Goal: Navigation & Orientation: Find specific page/section

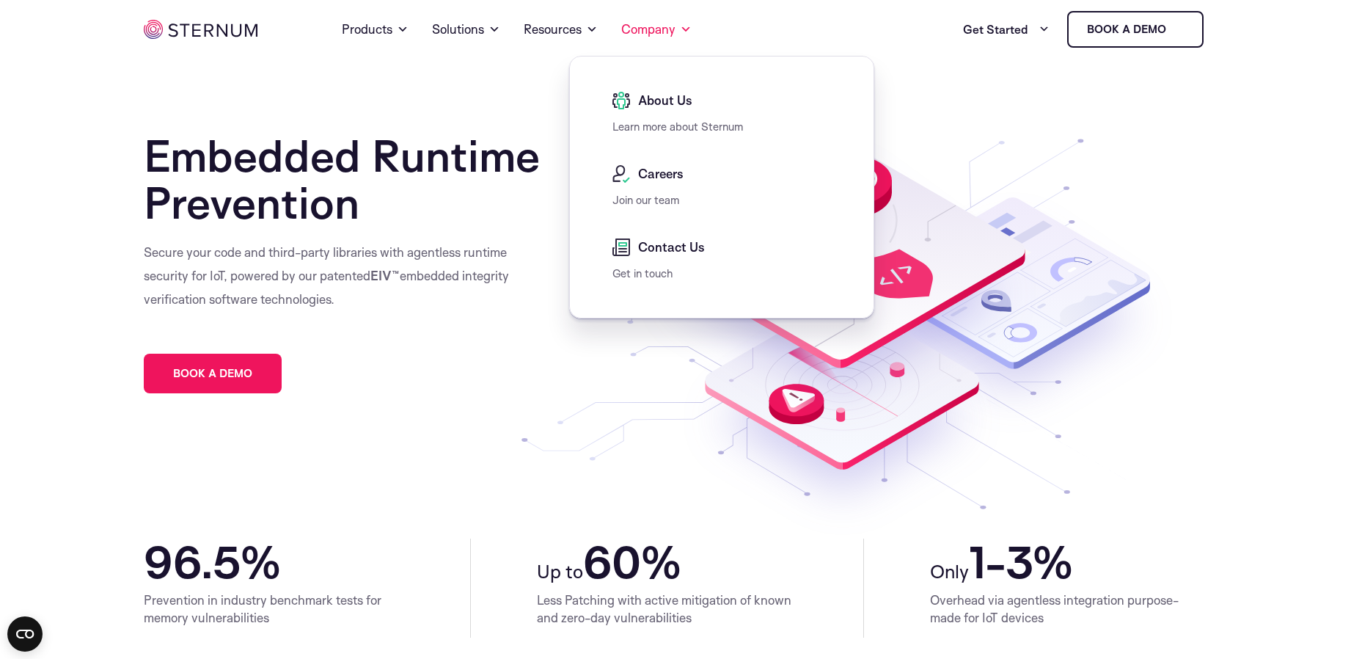
click at [651, 116] on div "About Us" at bounding box center [725, 105] width 226 height 26
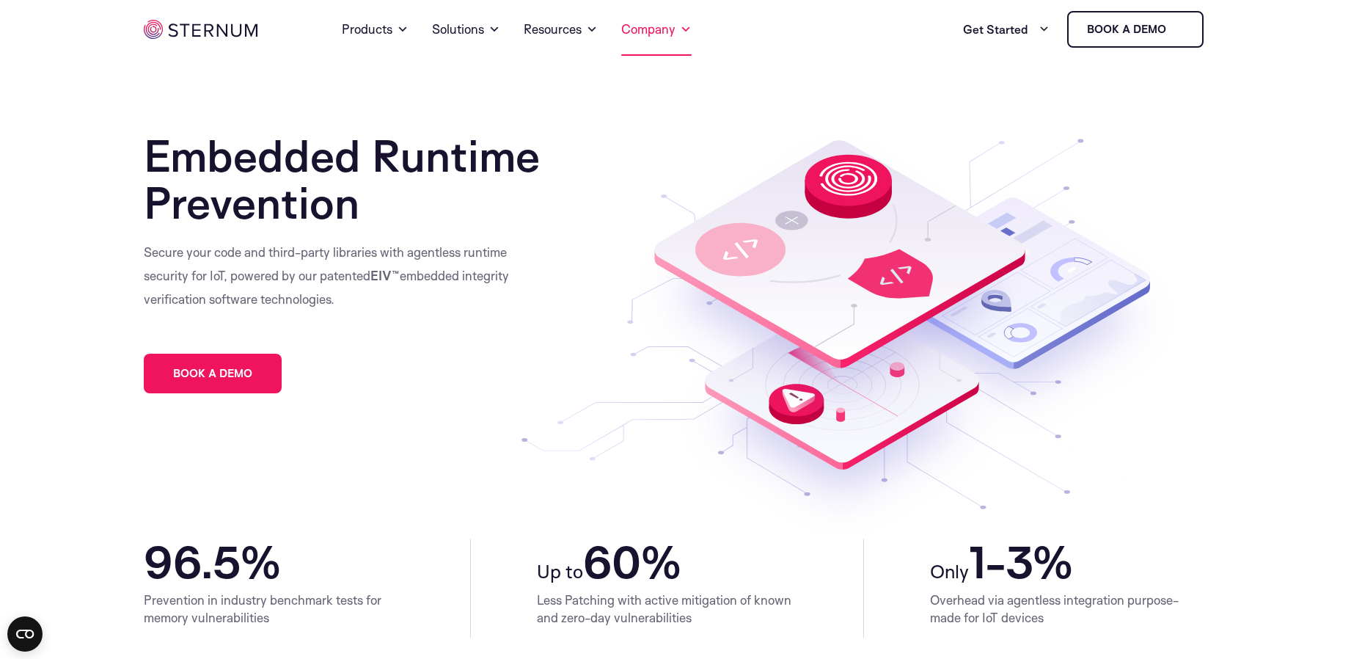
click at [683, 31] on span at bounding box center [686, 30] width 12 height 18
click at [642, 40] on link "Company" at bounding box center [656, 29] width 70 height 53
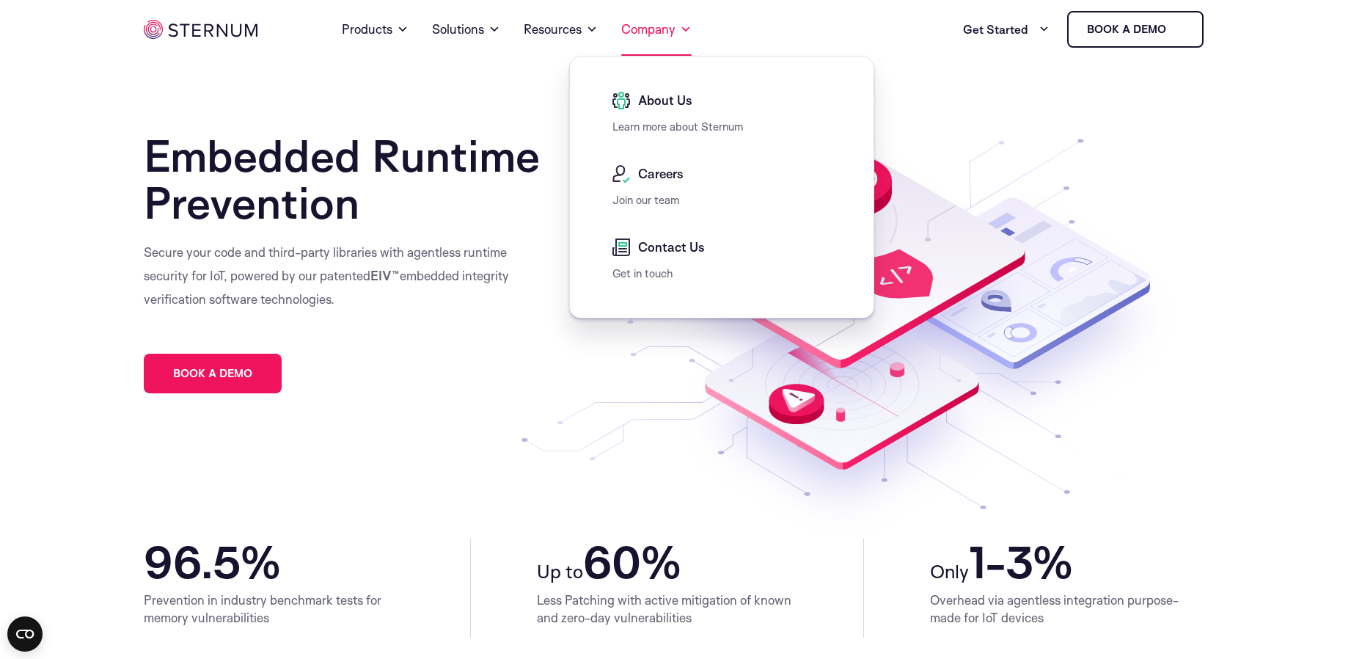
click at [689, 29] on span at bounding box center [686, 30] width 12 height 18
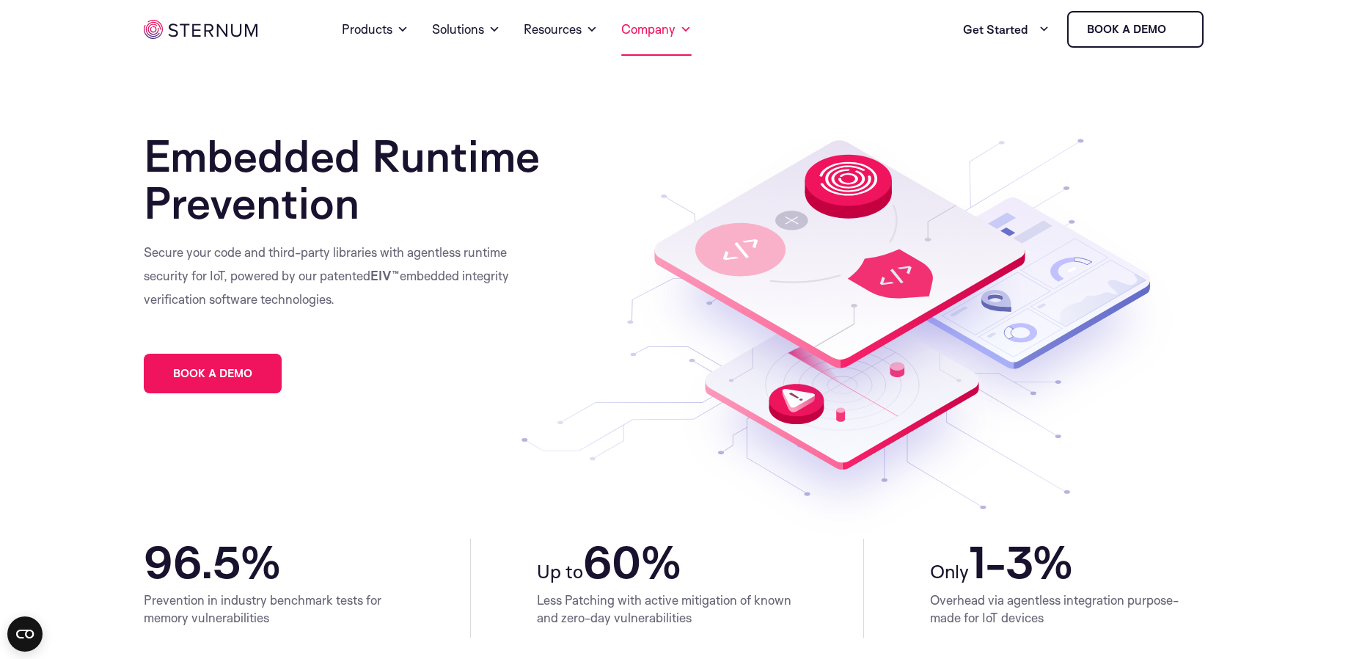
click at [678, 26] on link "Company" at bounding box center [656, 29] width 70 height 53
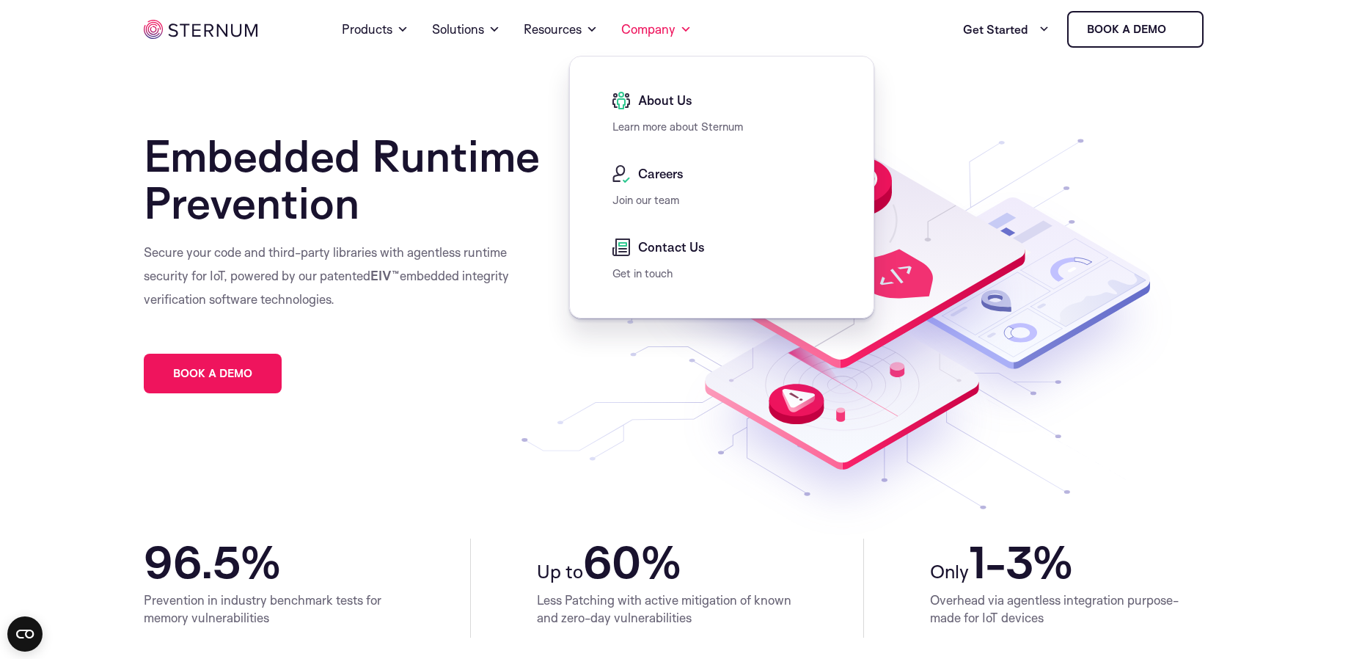
click at [667, 122] on link "Learn more about Sternum" at bounding box center [677, 127] width 131 height 14
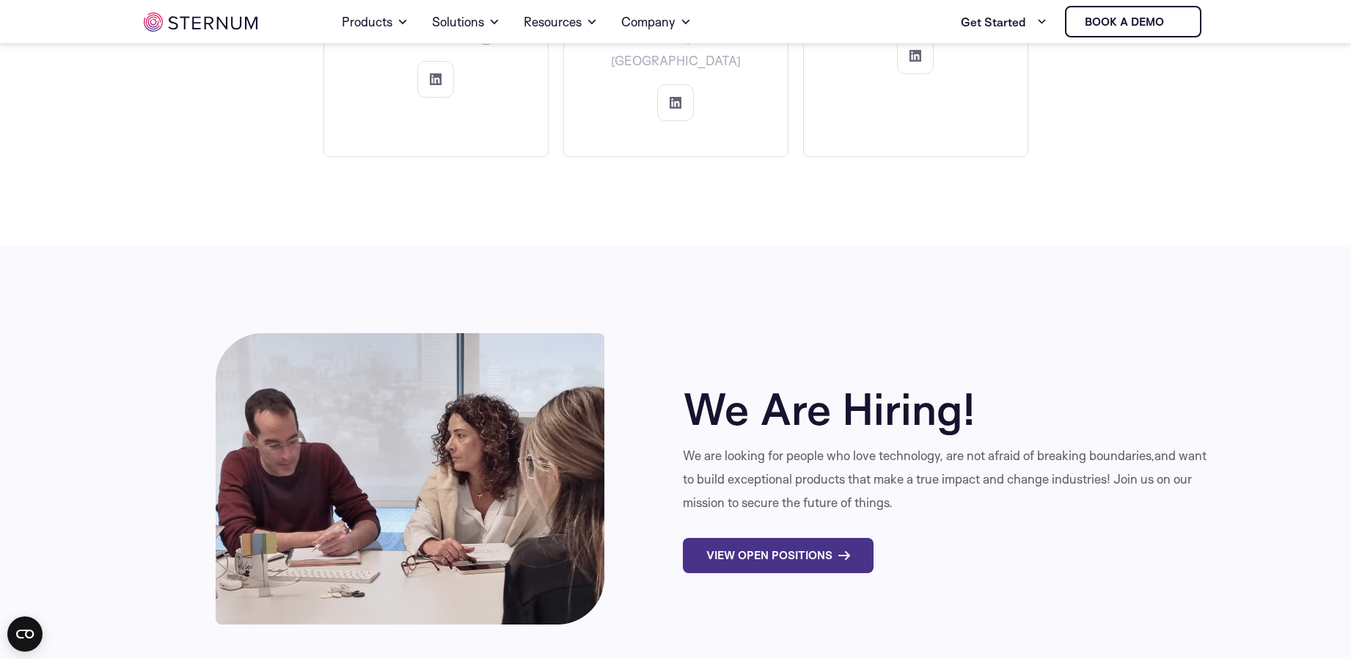
scroll to position [4757, 0]
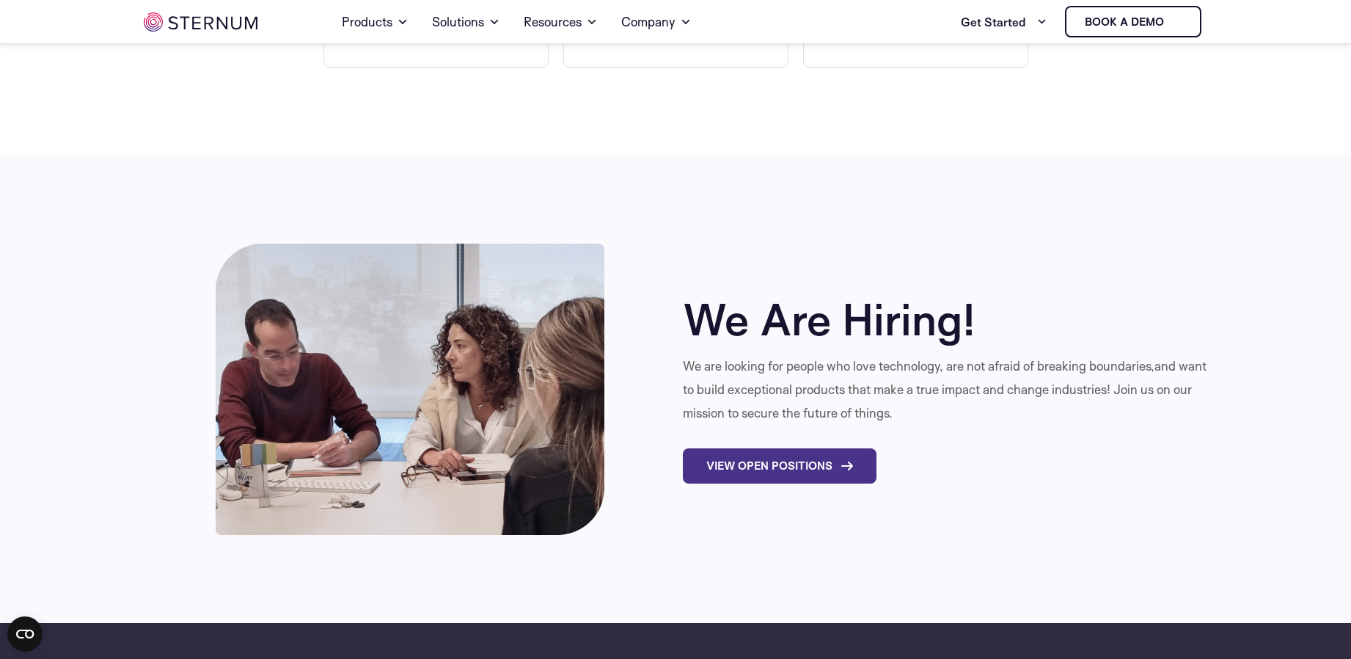
click at [735, 448] on link "View Open Positions" at bounding box center [780, 465] width 194 height 35
